Goal: Navigation & Orientation: Find specific page/section

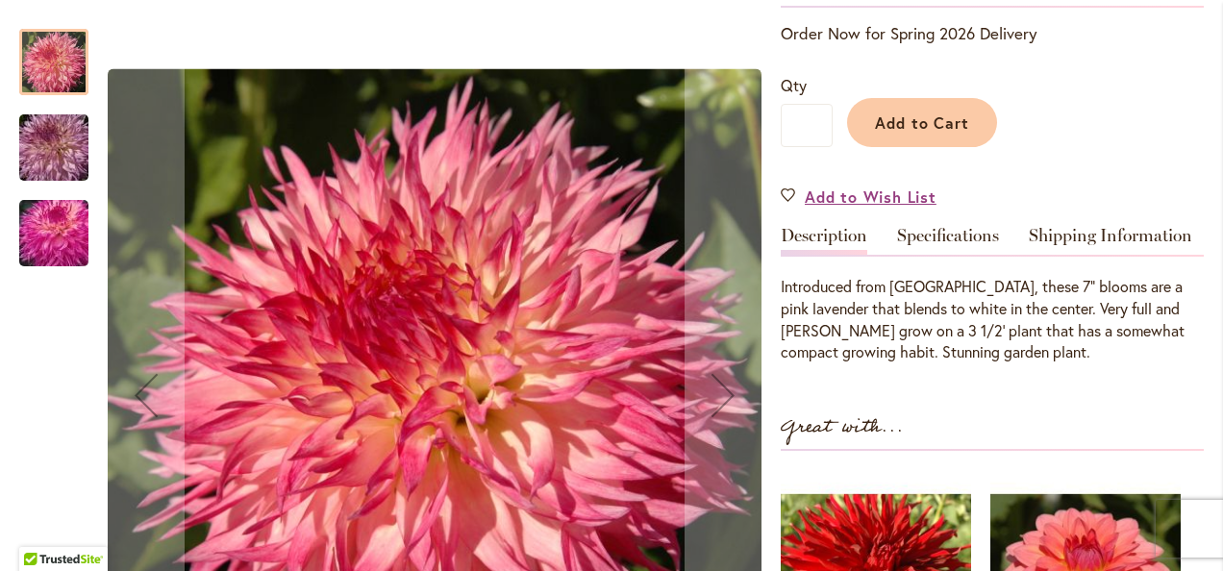
scroll to position [472, 0]
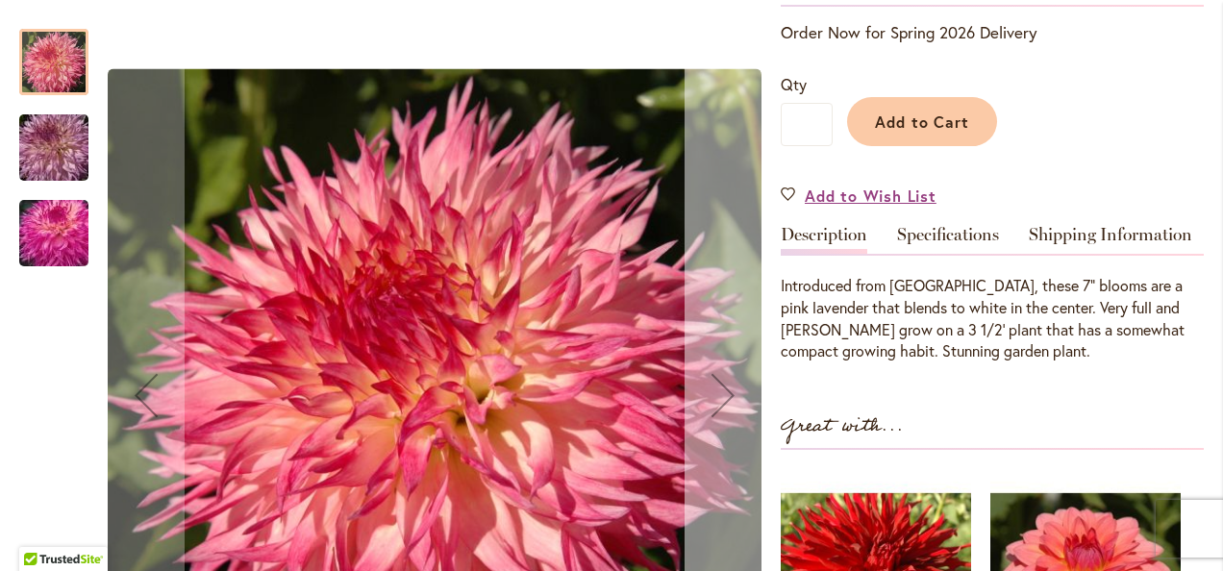
click at [723, 394] on div "Next" at bounding box center [723, 395] width 77 height 77
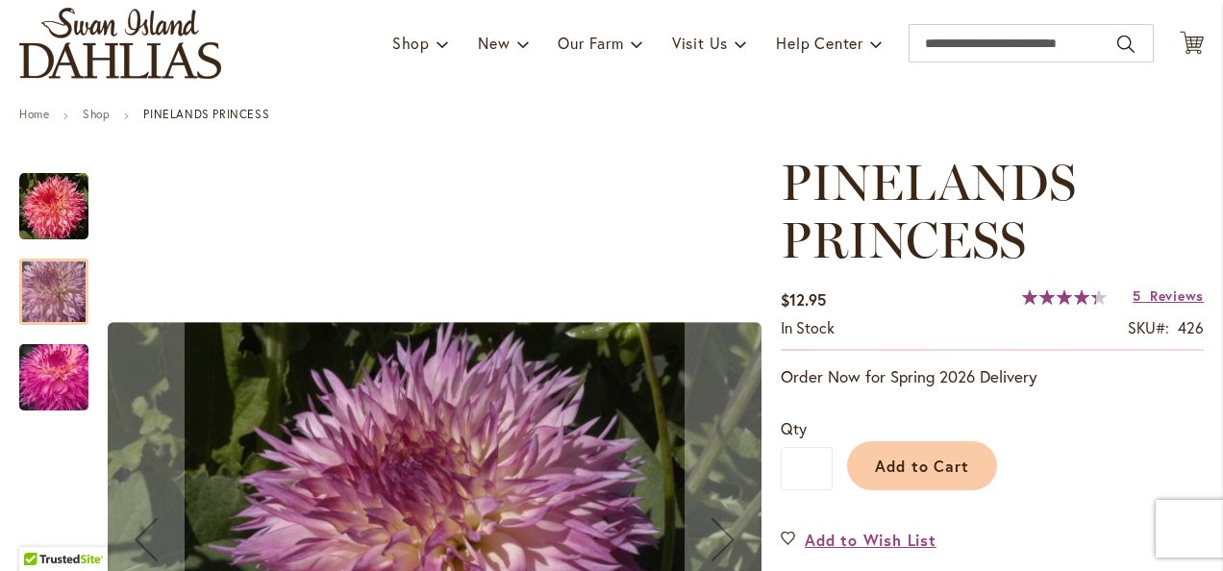
scroll to position [0, 0]
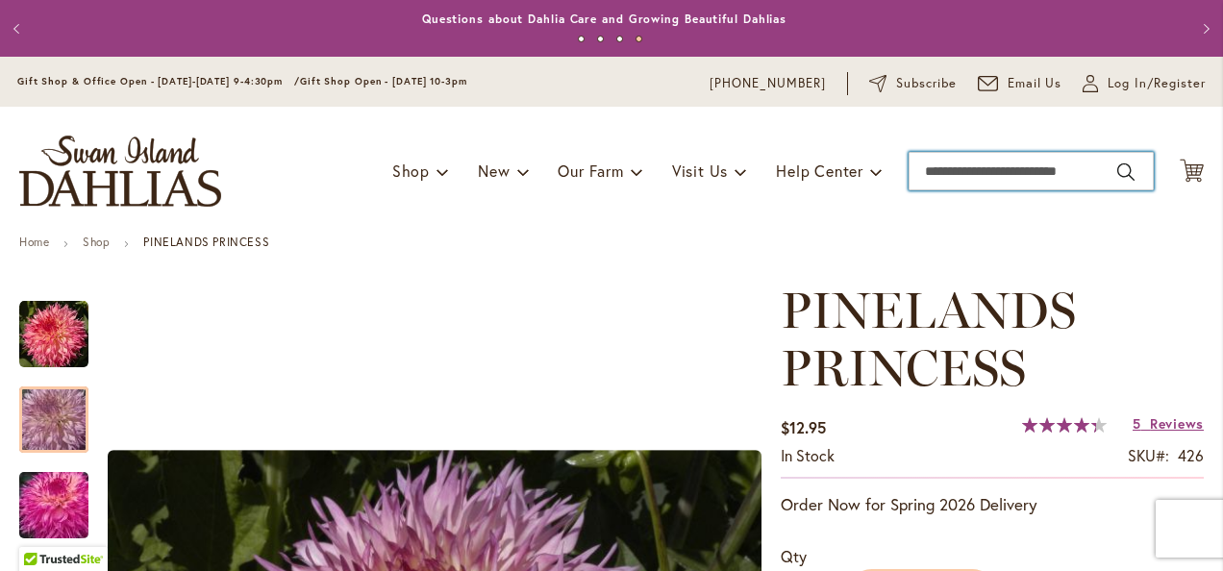
click at [953, 171] on input "Search" at bounding box center [1031, 171] width 245 height 38
click at [953, 171] on input "*" at bounding box center [1031, 171] width 245 height 38
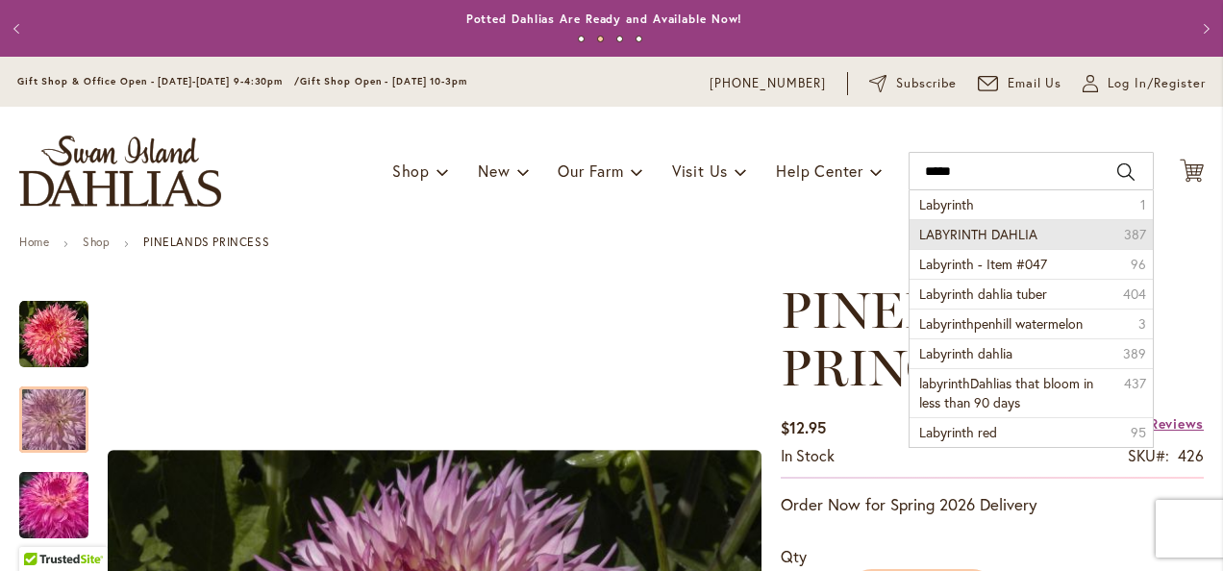
click at [967, 228] on span "LABYRINTH DAHLIA" at bounding box center [978, 234] width 118 height 18
type input "**********"
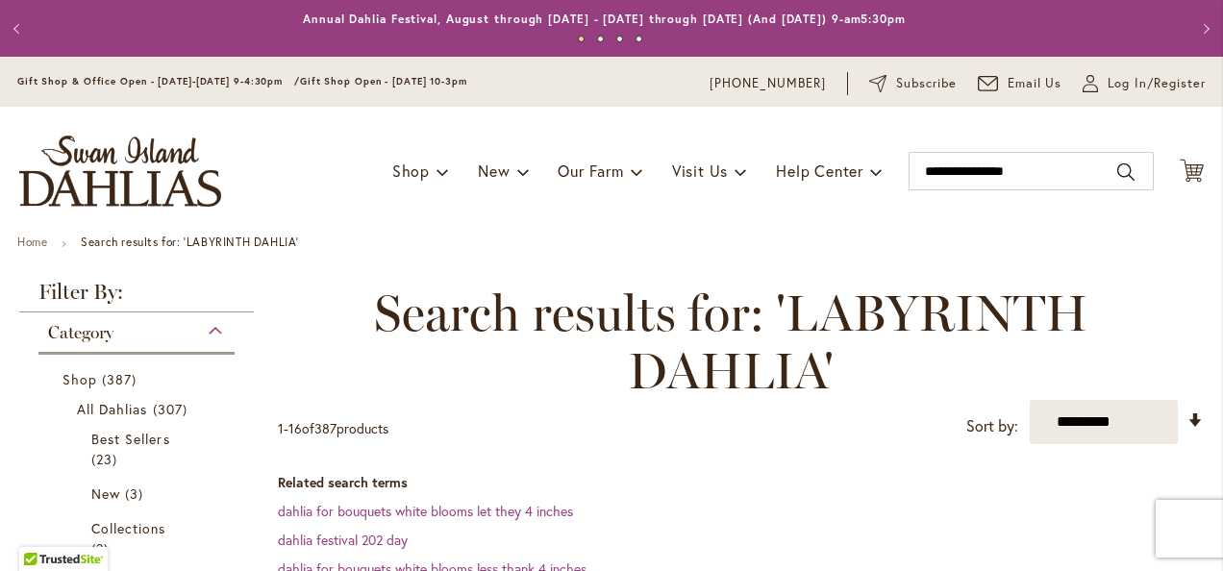
scroll to position [377, 0]
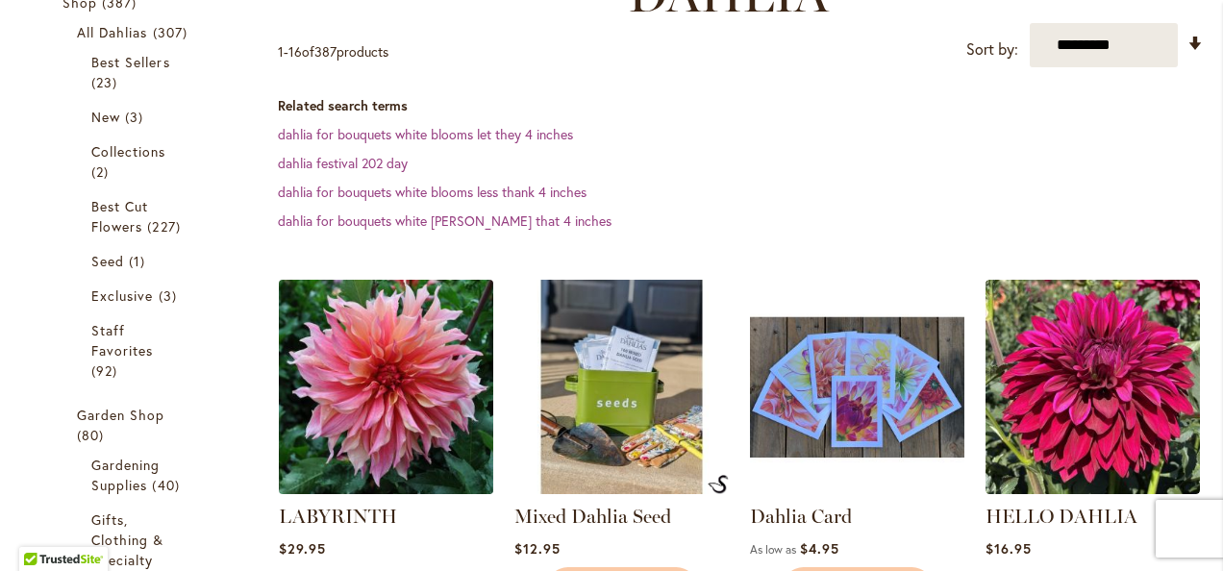
click at [406, 379] on img at bounding box center [385, 387] width 225 height 225
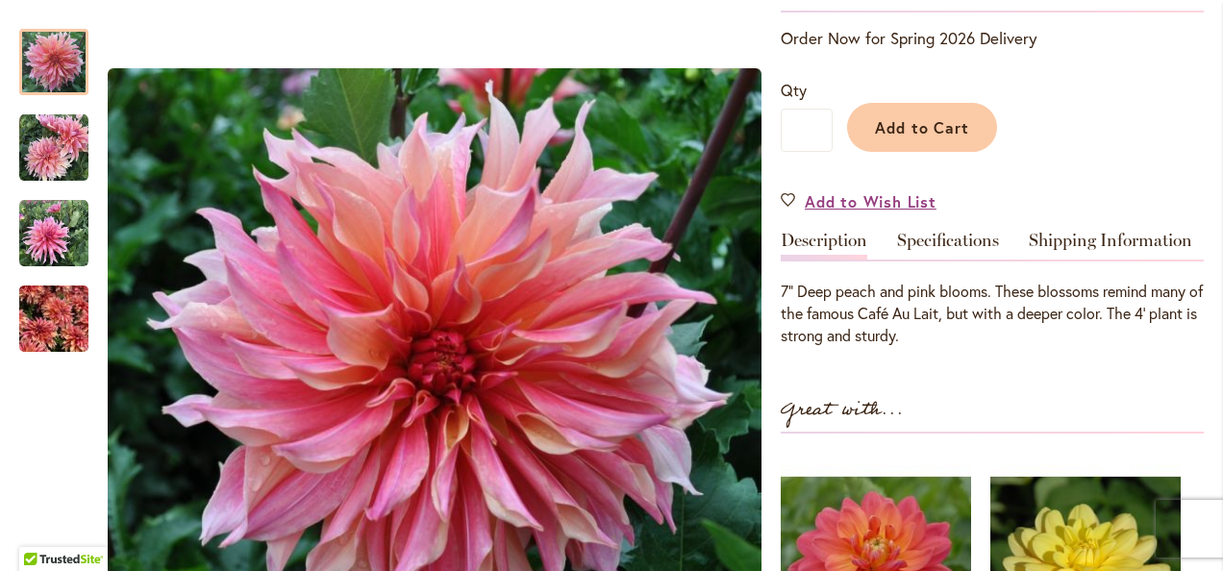
scroll to position [410, 0]
